Goal: Transaction & Acquisition: Book appointment/travel/reservation

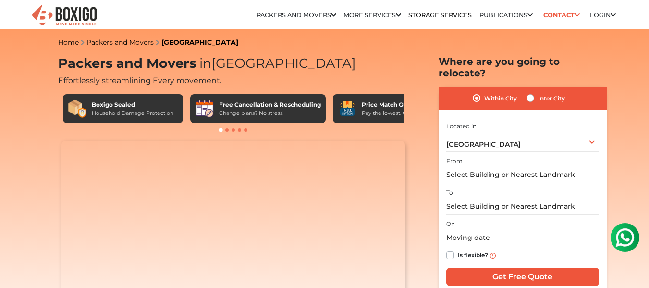
click at [538, 92] on label "Inter City" at bounding box center [551, 98] width 27 height 12
click at [531, 92] on input "Inter City" at bounding box center [530, 97] width 8 height 10
radio input "true"
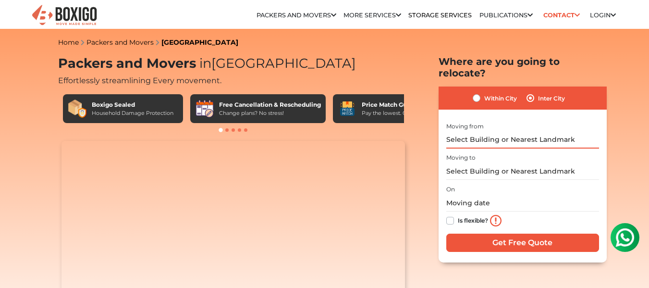
click at [496, 132] on input "text" at bounding box center [522, 140] width 153 height 17
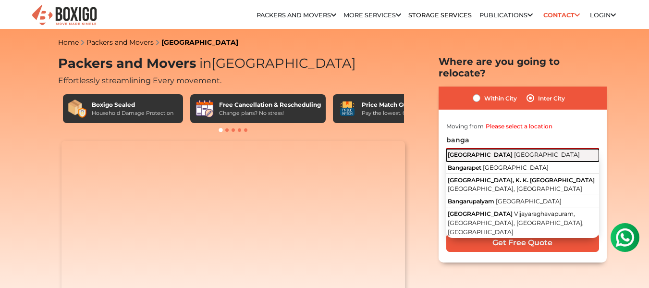
click at [472, 151] on span "[GEOGRAPHIC_DATA]" at bounding box center [479, 154] width 65 height 7
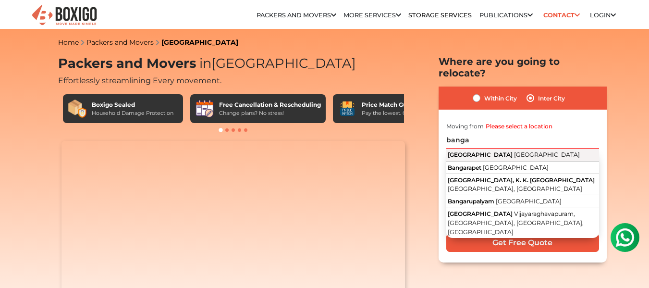
type input "[GEOGRAPHIC_DATA], [GEOGRAPHIC_DATA]"
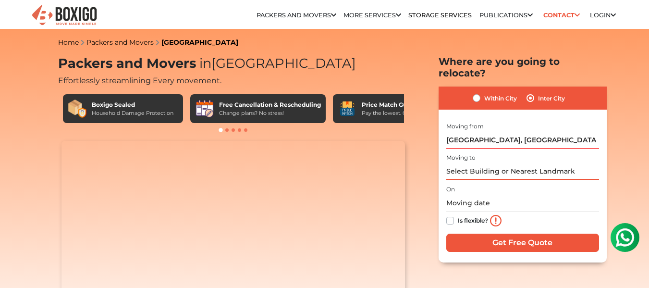
click at [460, 163] on input "text" at bounding box center [522, 171] width 153 height 17
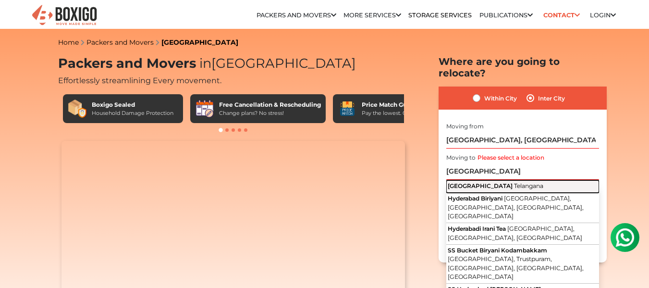
click at [514, 182] on span "Telangana" at bounding box center [528, 185] width 29 height 7
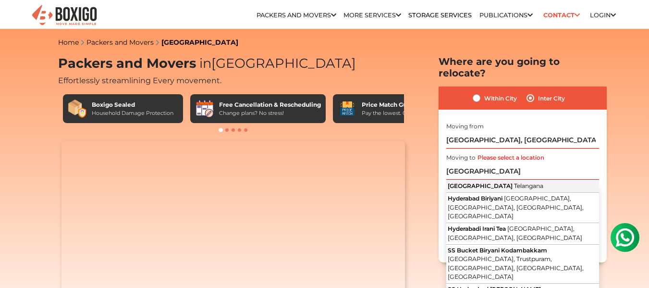
type input "[GEOGRAPHIC_DATA], [GEOGRAPHIC_DATA]"
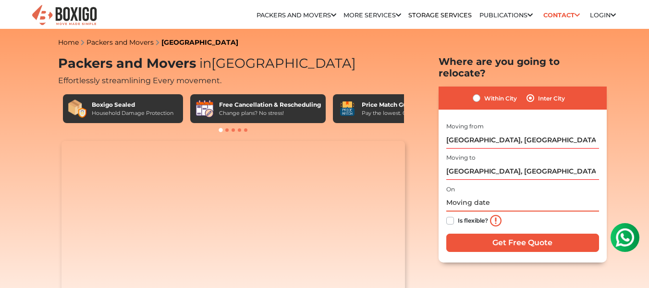
click at [461, 194] on input "text" at bounding box center [522, 202] width 153 height 17
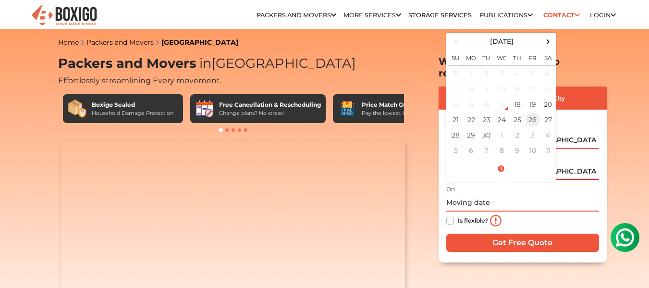
click at [533, 112] on td "26" at bounding box center [532, 119] width 15 height 15
type input "[DATE] 12:00 AM"
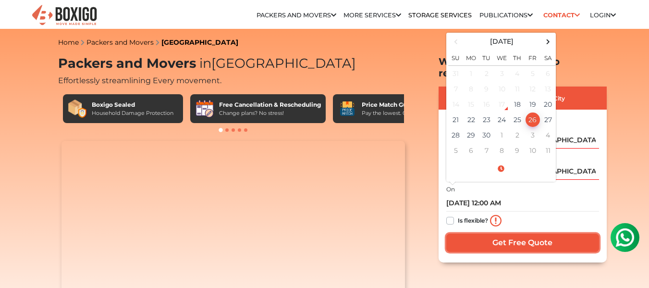
click at [503, 237] on input "Get Free Quote" at bounding box center [522, 242] width 153 height 18
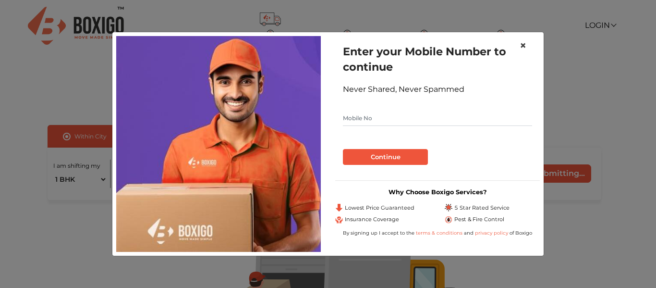
click at [524, 45] on span "×" at bounding box center [522, 45] width 7 height 14
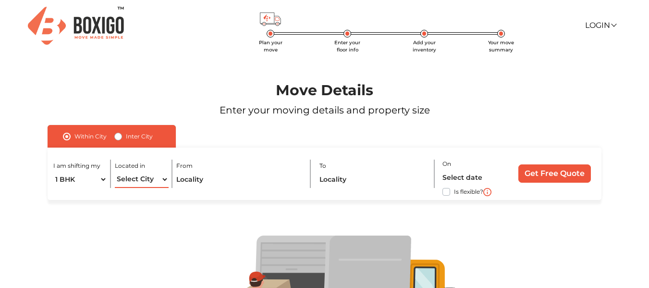
click at [138, 181] on select "Select City Bangalore Bengaluru Bhopal Bhubaneswar Chennai Coimbatore Cuttack D…" at bounding box center [142, 179] width 54 height 17
select select "[GEOGRAPHIC_DATA]"
click at [115, 171] on select "Select City Bangalore Bengaluru Bhopal Bhubaneswar Chennai Coimbatore Cuttack D…" at bounding box center [142, 179] width 54 height 17
click at [185, 180] on input "text" at bounding box center [239, 179] width 127 height 17
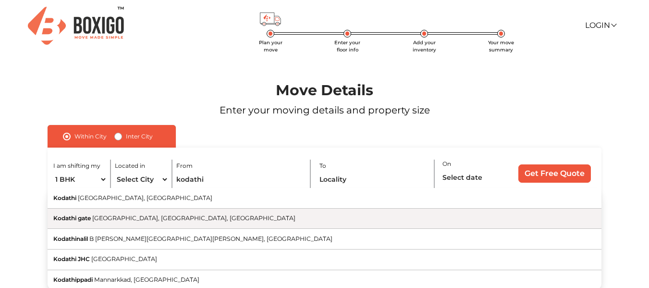
click at [102, 218] on span "Sarjapur main road, Bengaluru, Karnataka" at bounding box center [193, 217] width 203 height 7
type input "Kodathi gate, Sarjapur main road, Bengaluru, Karnataka"
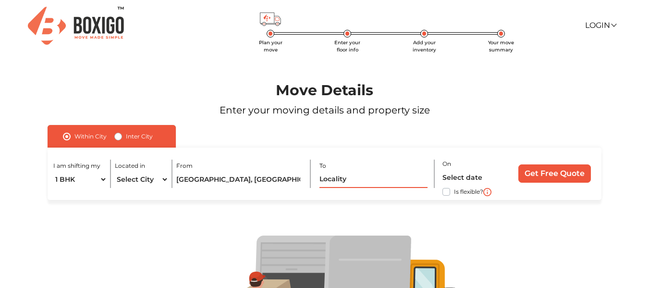
click at [350, 183] on input "text" at bounding box center [373, 179] width 108 height 17
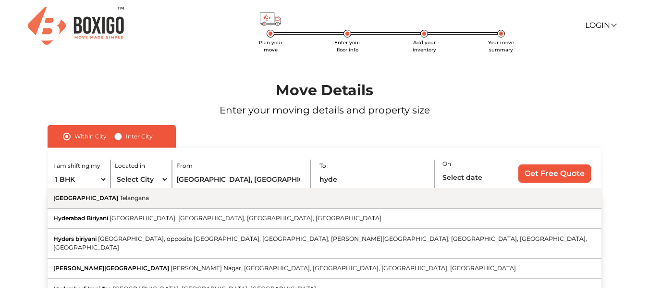
click at [120, 196] on span "Telangana" at bounding box center [134, 197] width 29 height 7
type input "[GEOGRAPHIC_DATA], [GEOGRAPHIC_DATA]"
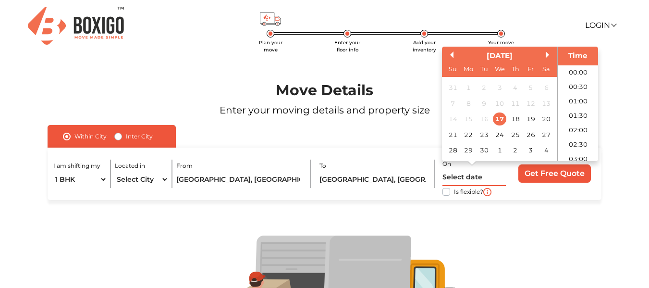
click at [465, 178] on input "text" at bounding box center [474, 177] width 64 height 17
click at [528, 133] on div "26" at bounding box center [530, 134] width 13 height 13
type input "26/09/2025 12:00 AM"
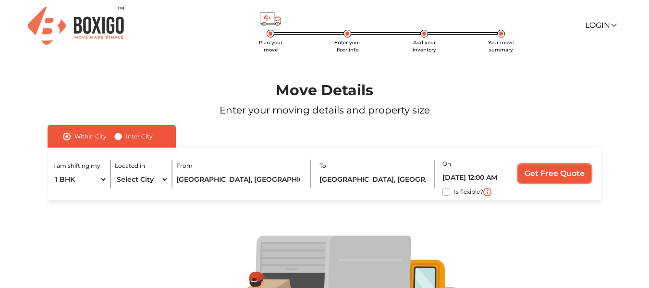
click at [542, 176] on input "Get Free Quote" at bounding box center [554, 173] width 72 height 18
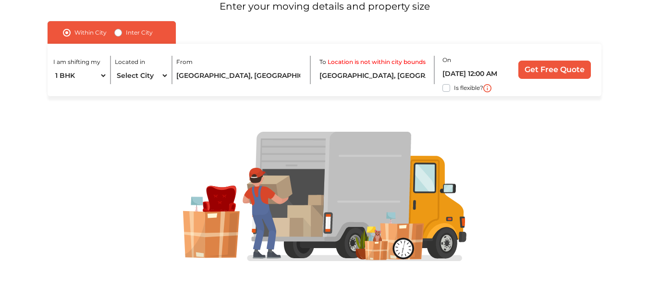
scroll to position [113, 0]
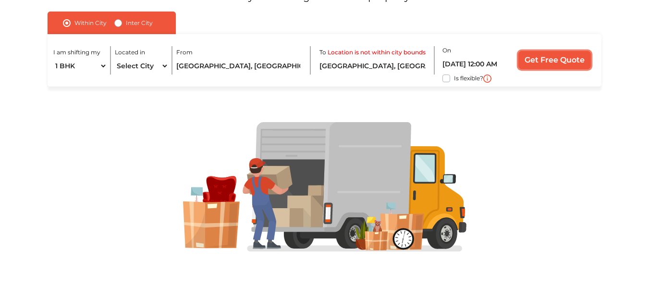
click at [564, 58] on input "Get Free Quote" at bounding box center [554, 60] width 72 height 18
click at [369, 66] on input "[GEOGRAPHIC_DATA], [GEOGRAPHIC_DATA]" at bounding box center [373, 66] width 108 height 17
click at [117, 27] on div "Inter City" at bounding box center [133, 23] width 38 height 12
click at [126, 24] on label "Inter City" at bounding box center [139, 23] width 27 height 12
click at [118, 24] on input "Inter City" at bounding box center [118, 22] width 8 height 10
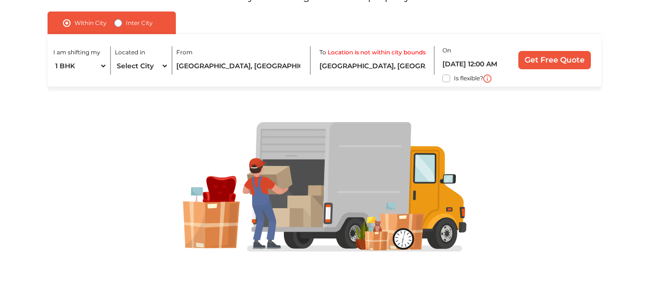
radio input "true"
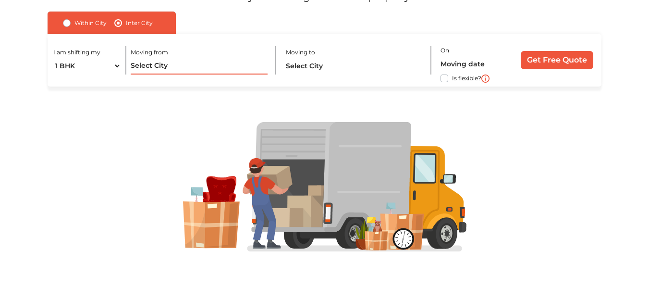
click at [153, 65] on input "text" at bounding box center [199, 66] width 137 height 17
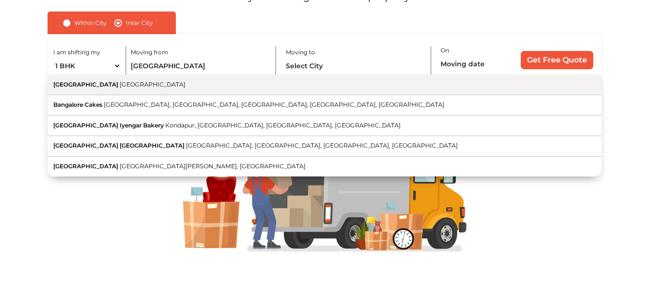
click at [117, 84] on button "Bangalore Karnataka" at bounding box center [324, 84] width 553 height 21
type input "[GEOGRAPHIC_DATA], [GEOGRAPHIC_DATA]"
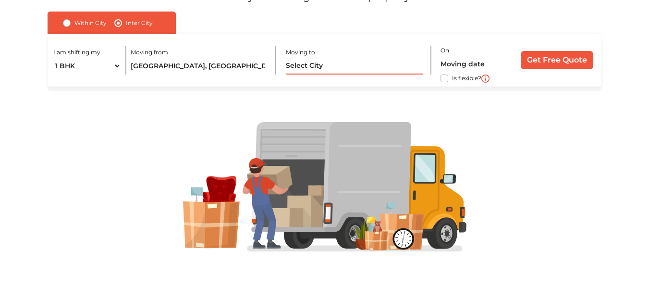
click at [304, 62] on input "text" at bounding box center [354, 66] width 137 height 17
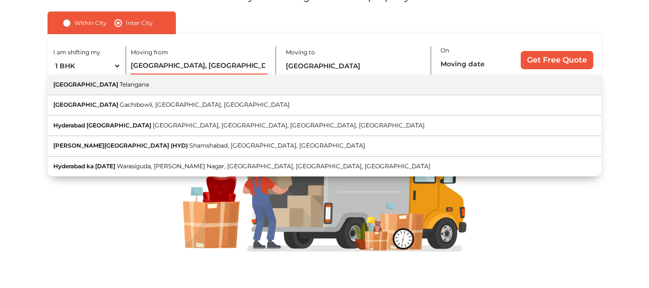
drag, startPoint x: 224, startPoint y: 73, endPoint x: 110, endPoint y: 84, distance: 113.8
click at [110, 84] on div "I am shifting my 1 BHK 2 BHK 3 BHK 3 + BHK FEW ITEMS Moving from Bangalore, Kar…" at bounding box center [324, 60] width 553 height 52
click at [120, 84] on span "Telangana" at bounding box center [134, 84] width 29 height 7
type input "[GEOGRAPHIC_DATA], [GEOGRAPHIC_DATA]"
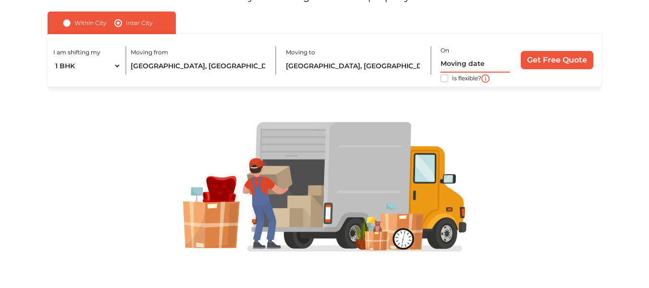
click at [458, 61] on input "text" at bounding box center [474, 64] width 69 height 17
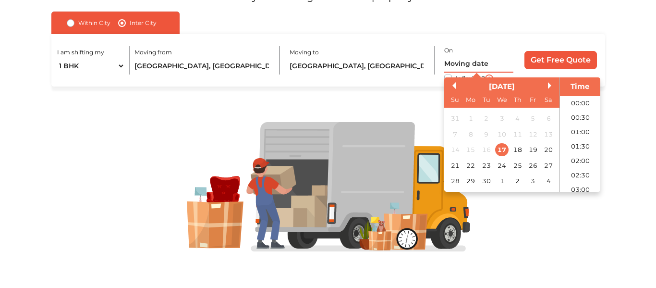
scroll to position [406, 0]
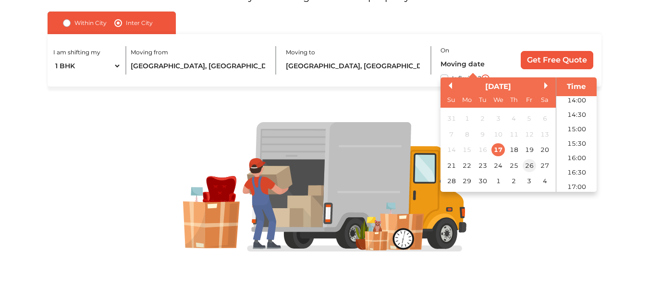
click at [525, 167] on div "26" at bounding box center [529, 165] width 13 height 13
type input "26/09/2025 12:00 AM"
click at [544, 61] on input "Get Free Quote" at bounding box center [556, 60] width 72 height 18
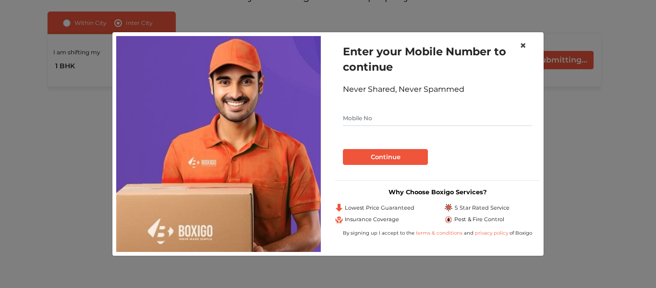
click at [524, 42] on span "×" at bounding box center [522, 45] width 7 height 14
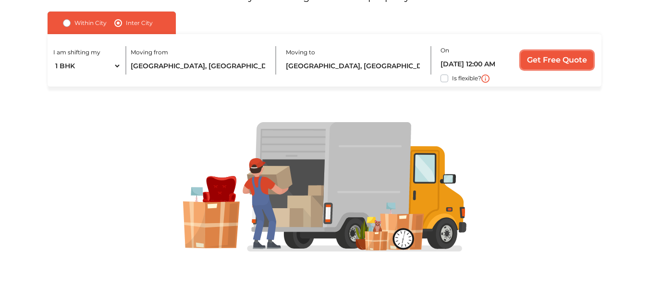
click at [526, 62] on input "Get Free Quote" at bounding box center [556, 60] width 72 height 18
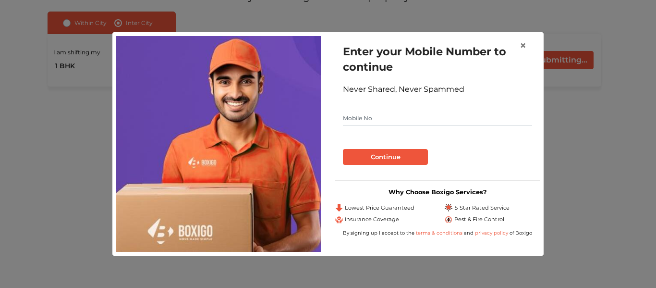
click at [358, 111] on input "text" at bounding box center [437, 117] width 189 height 15
type input "8801668933"
click at [377, 156] on button "Continue" at bounding box center [385, 157] width 85 height 16
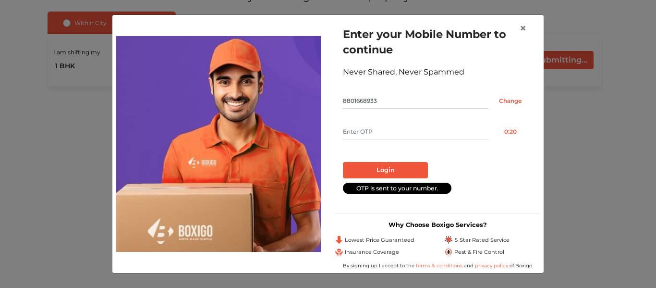
click at [354, 127] on input "text" at bounding box center [415, 131] width 145 height 15
click at [343, 162] on button "Login" at bounding box center [385, 170] width 85 height 16
type input "6893"
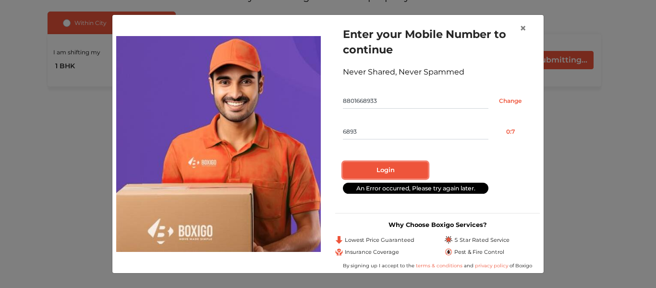
click at [385, 169] on button "Login" at bounding box center [385, 170] width 85 height 16
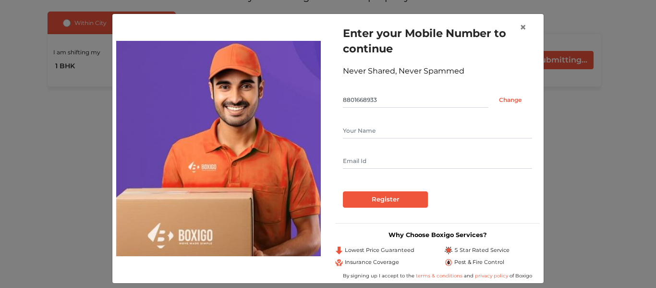
scroll to position [9, 0]
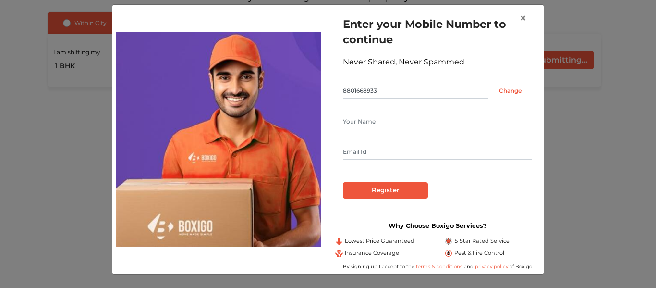
click at [355, 122] on input "text" at bounding box center [437, 121] width 189 height 15
type input "Narendra"
click at [349, 152] on input "text" at bounding box center [437, 151] width 189 height 15
type input "narendra143420@gmail.com"
click at [343, 182] on input "Register" at bounding box center [385, 190] width 85 height 16
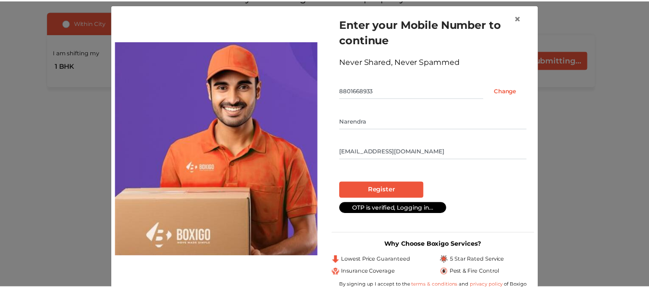
scroll to position [62, 0]
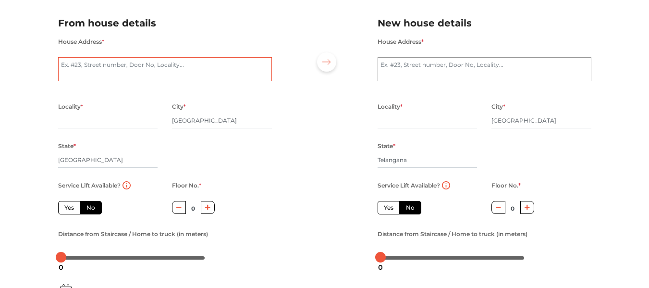
click at [116, 73] on textarea "House Address *" at bounding box center [165, 69] width 214 height 24
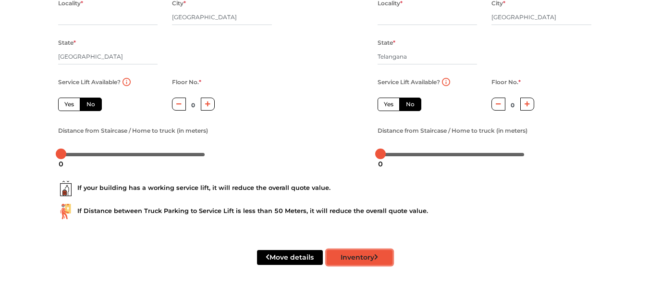
click at [356, 253] on button "Inventory" at bounding box center [359, 257] width 66 height 15
radio input "true"
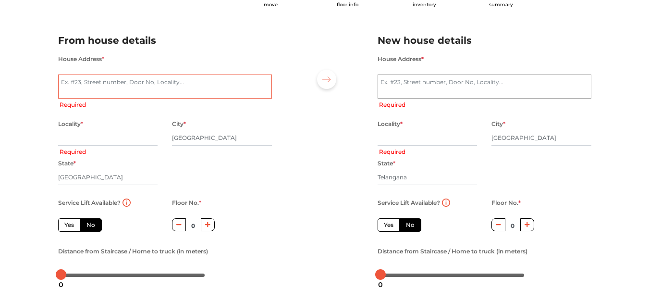
scroll to position [0, 0]
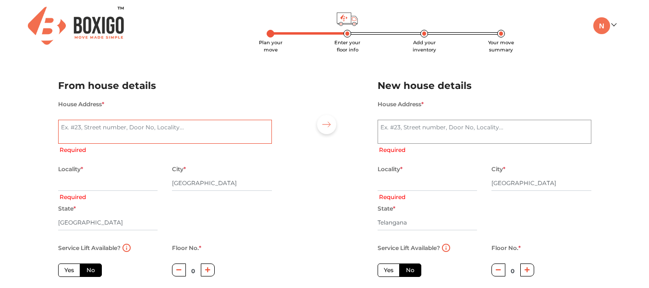
click at [116, 123] on textarea "House Address *" at bounding box center [165, 132] width 214 height 24
click at [76, 129] on textarea "House Address *" at bounding box center [165, 132] width 214 height 24
type textarea "B"
radio input "true"
type textarea "Bui"
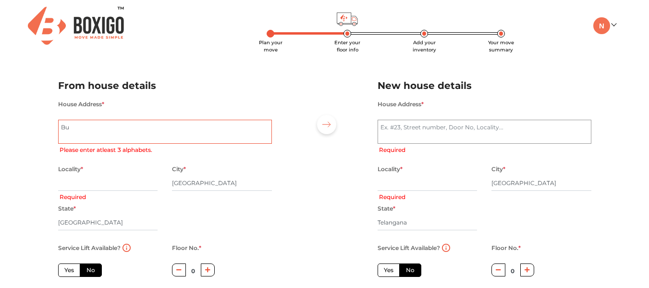
radio input "true"
click at [59, 128] on textarea "Building 11" at bounding box center [165, 132] width 214 height 24
type textarea "flat 301 Building 11"
click at [84, 184] on input "text" at bounding box center [108, 182] width 100 height 15
type input "K"
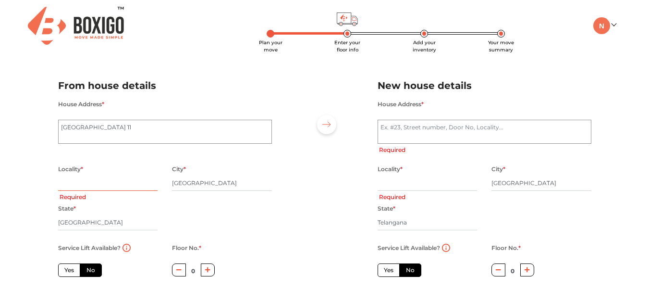
radio input "true"
type input "Kod"
radio input "true"
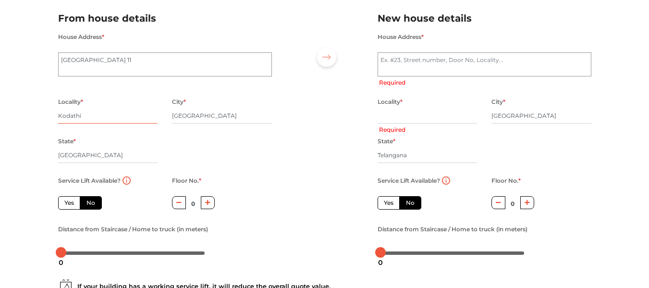
scroll to position [74, 0]
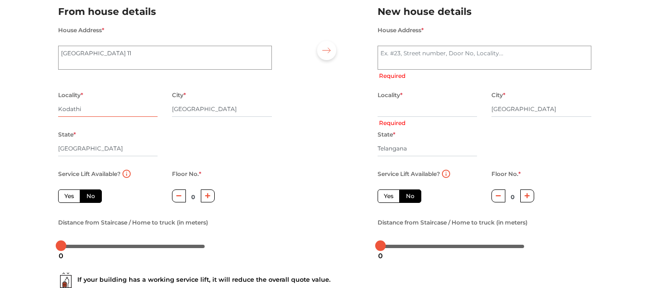
type input "Kodathi"
click at [69, 197] on label "Yes" at bounding box center [69, 195] width 22 height 13
click at [69, 197] on input "Yes" at bounding box center [67, 195] width 6 height 6
radio input "true"
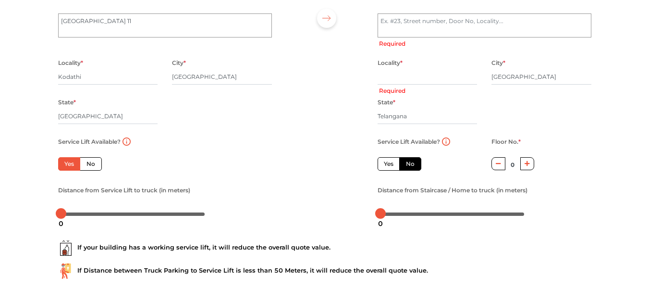
scroll to position [107, 0]
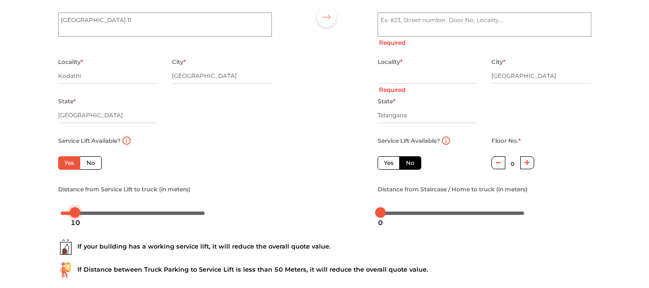
drag, startPoint x: 60, startPoint y: 211, endPoint x: 75, endPoint y: 211, distance: 14.4
click at [75, 211] on div at bounding box center [75, 212] width 11 height 11
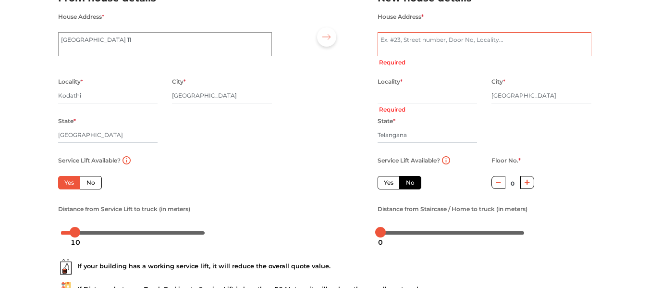
click at [394, 49] on textarea "House Address *" at bounding box center [484, 44] width 214 height 24
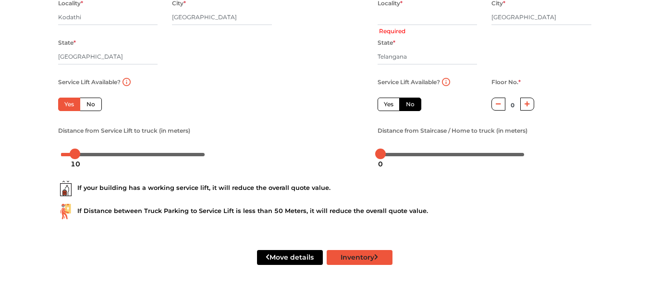
type textarea "bheeramguda"
click at [342, 255] on button "Inventory" at bounding box center [359, 257] width 66 height 15
type input "Bheeramguda"
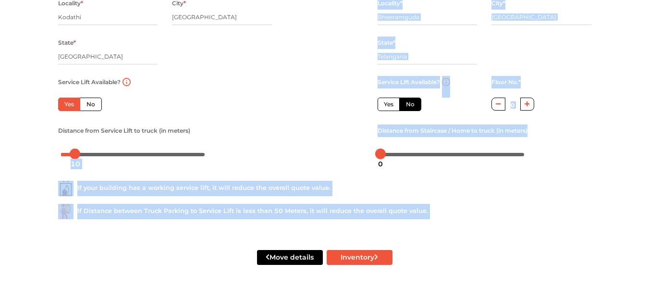
drag, startPoint x: 382, startPoint y: 155, endPoint x: 359, endPoint y: 160, distance: 23.1
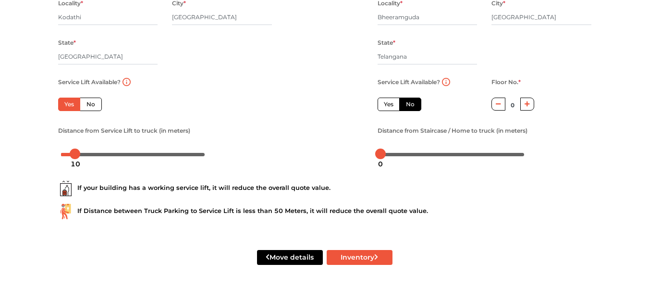
click at [353, 161] on div at bounding box center [324, 33] width 91 height 265
click at [344, 253] on button "Inventory" at bounding box center [359, 257] width 66 height 15
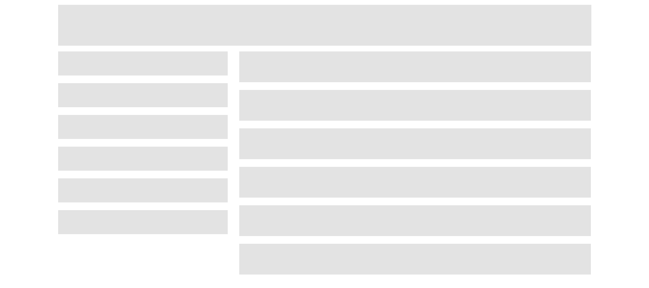
scroll to position [41, 0]
